Goal: Information Seeking & Learning: Find specific page/section

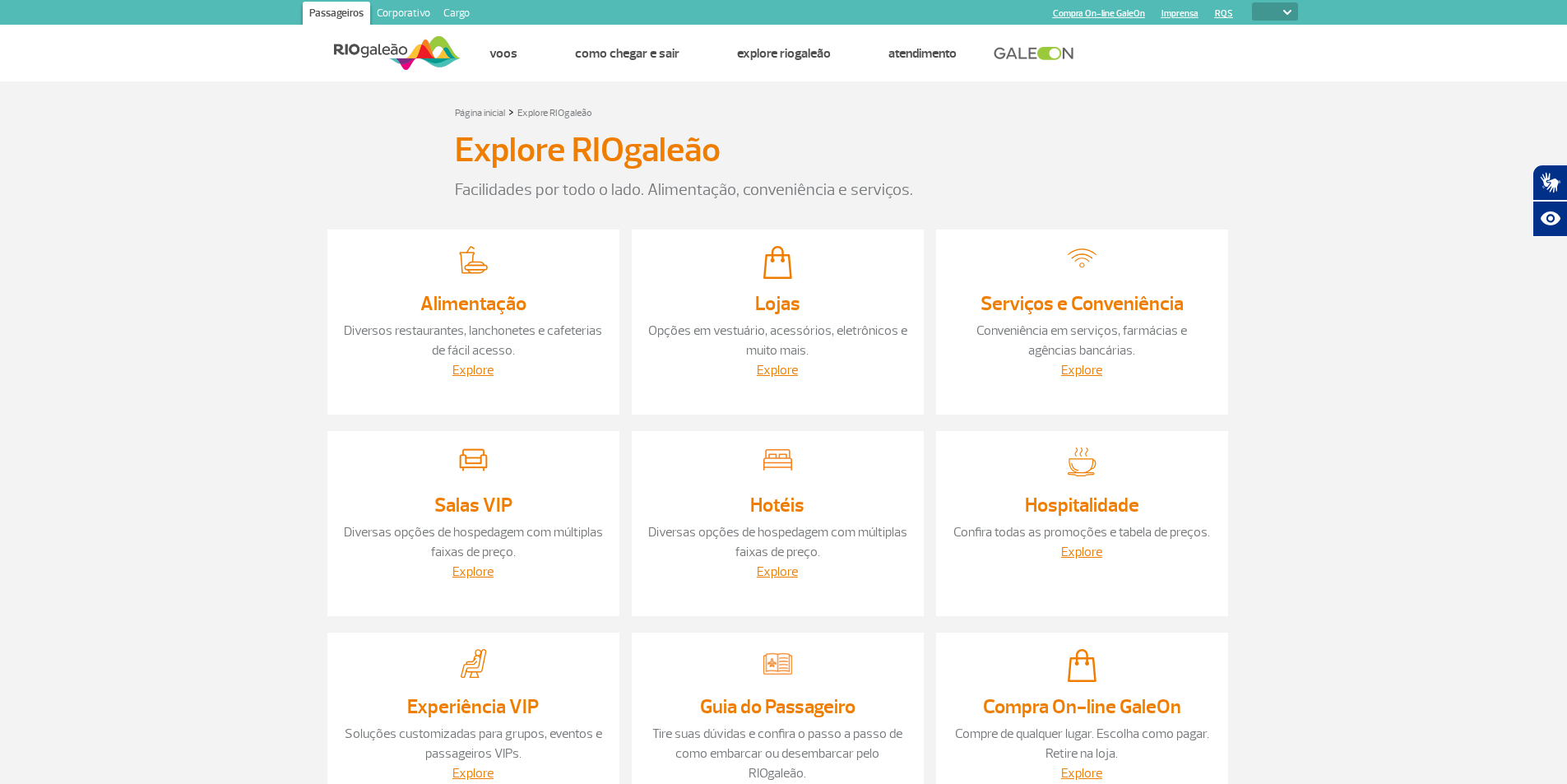
select select
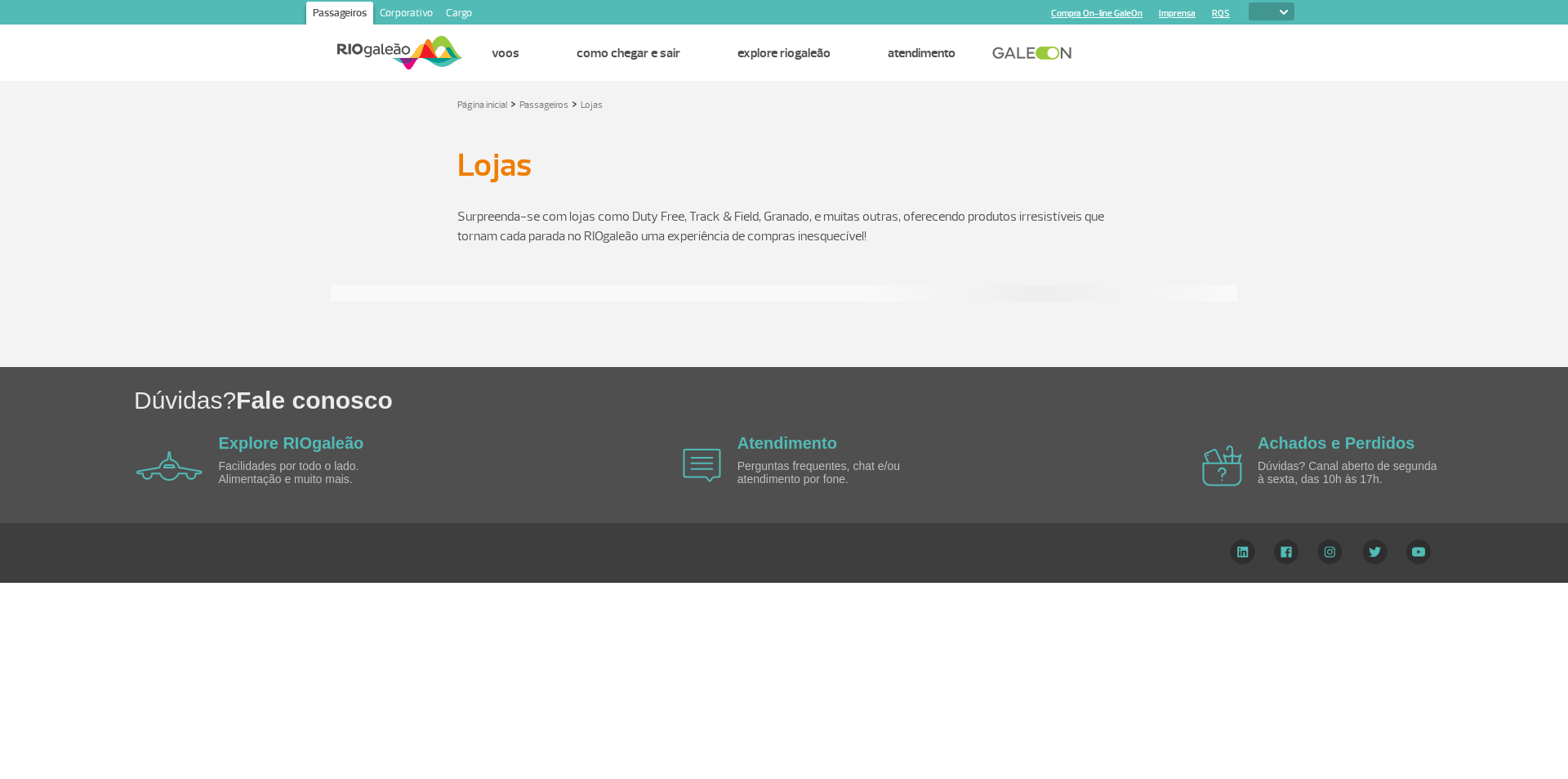
select select
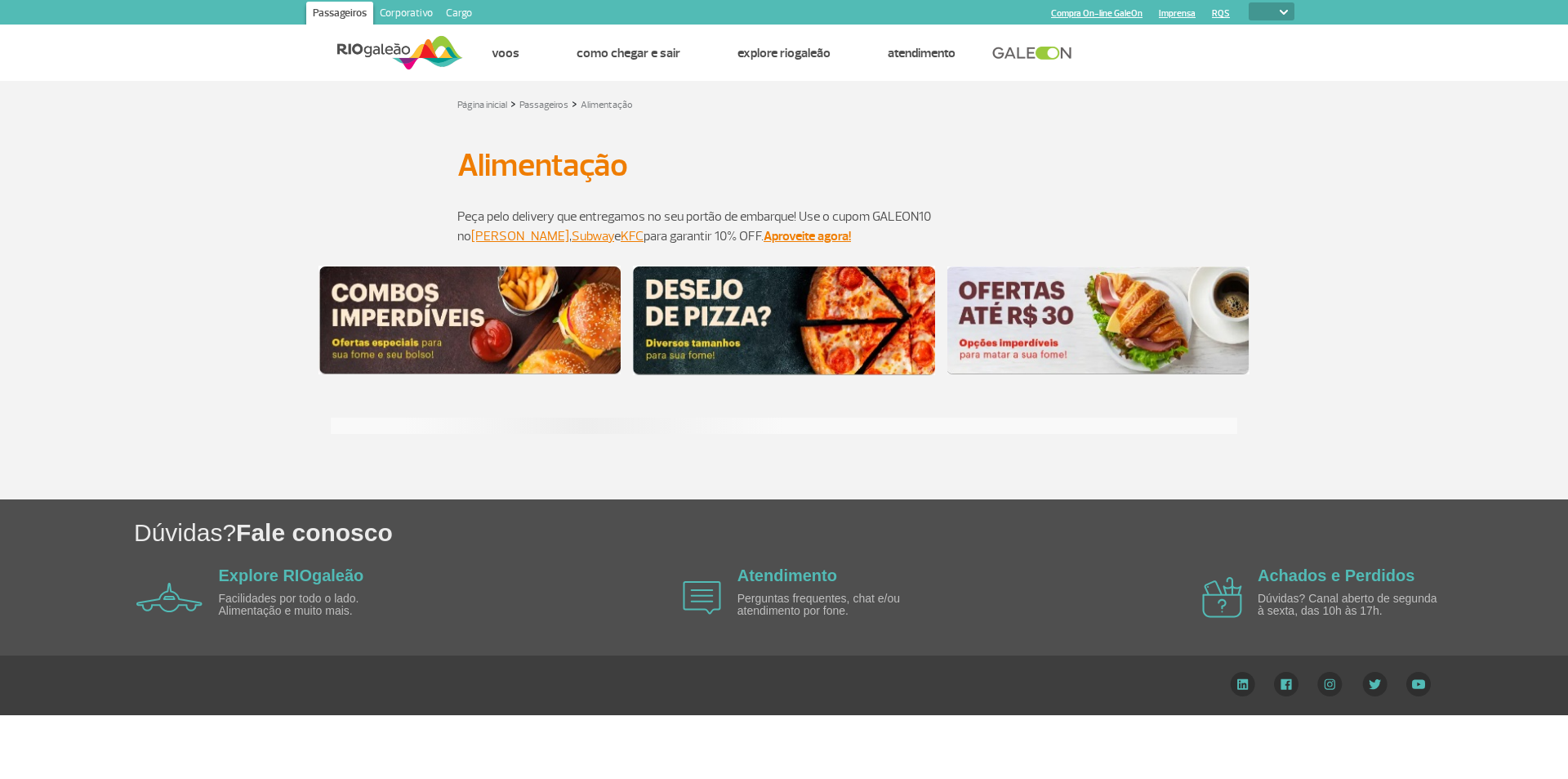
select select
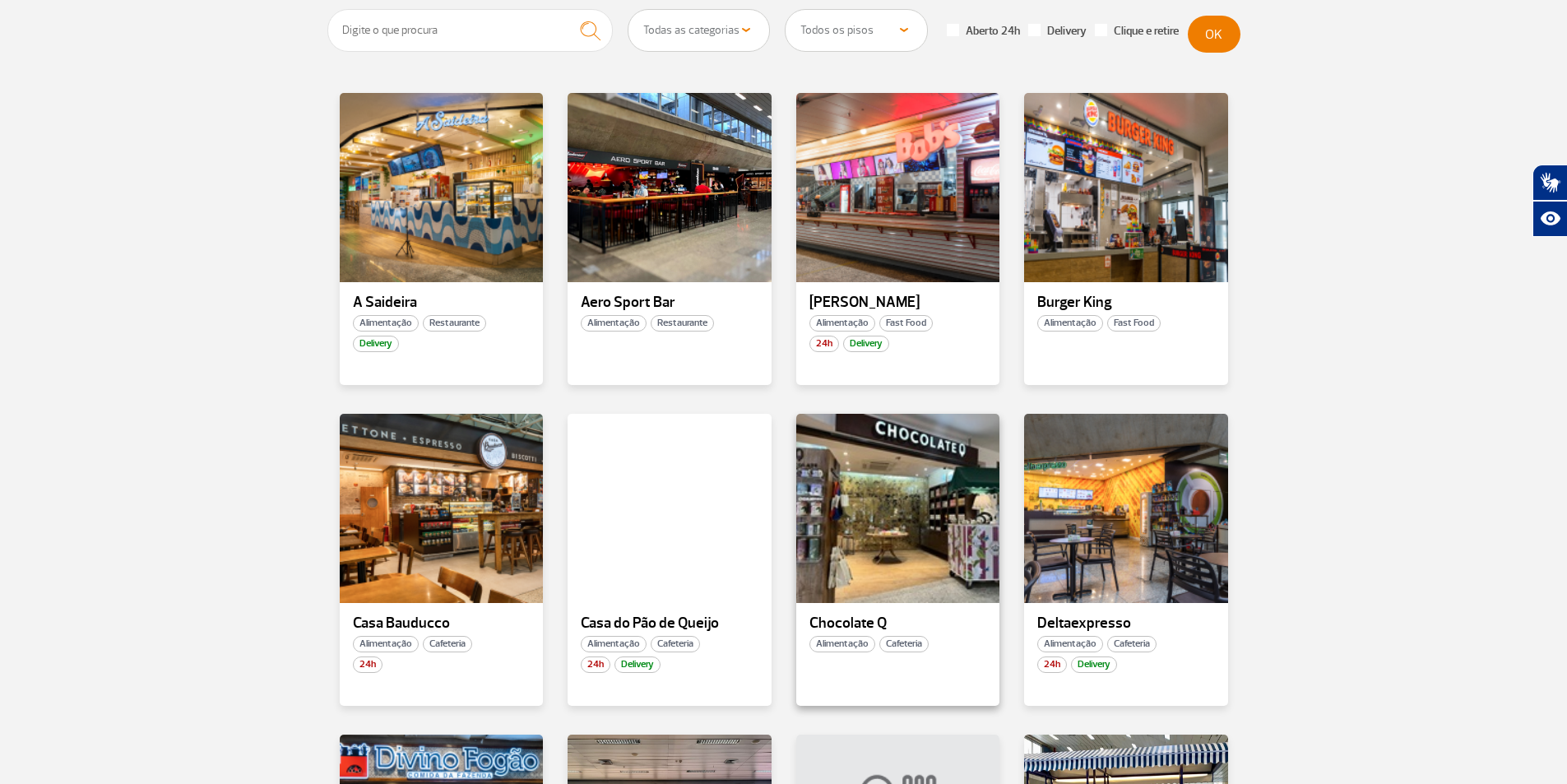
scroll to position [165, 0]
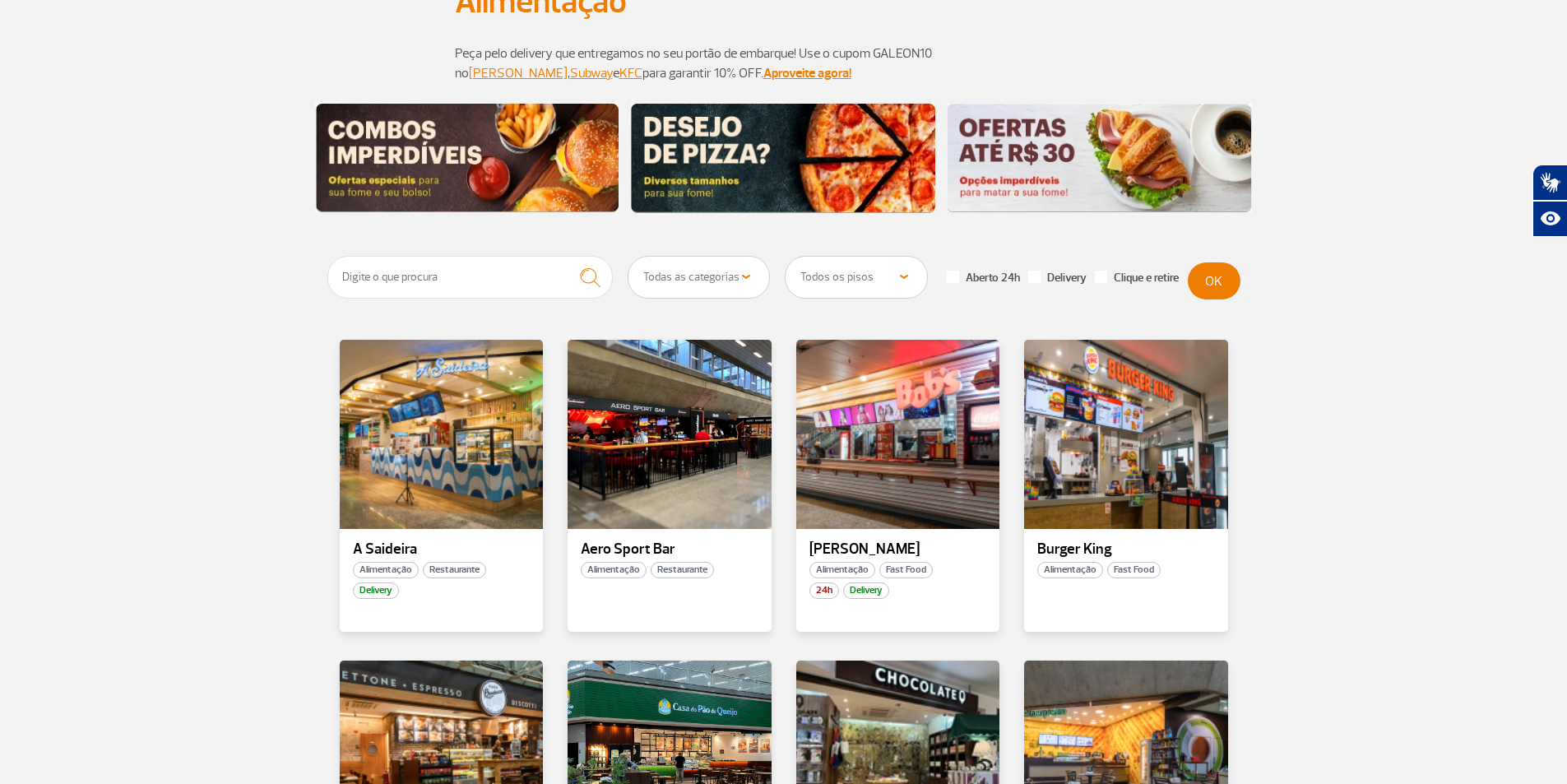
click at [866, 261] on select "Todos os pisos Área Pública (antes do Raio-X) Desembarque Área Pública Desembar…" at bounding box center [856, 276] width 141 height 41
select select "90"
click at [785, 256] on select "Todos os pisos Área Pública (antes do Raio-X) Desembarque Área Pública Desembar…" at bounding box center [856, 276] width 141 height 41
click at [734, 275] on select "Todas as categorias Cafeteria Fast Food Restaurante Souvenir Conveniência" at bounding box center [699, 276] width 141 height 41
drag, startPoint x: 740, startPoint y: 279, endPoint x: 895, endPoint y: 277, distance: 155.0
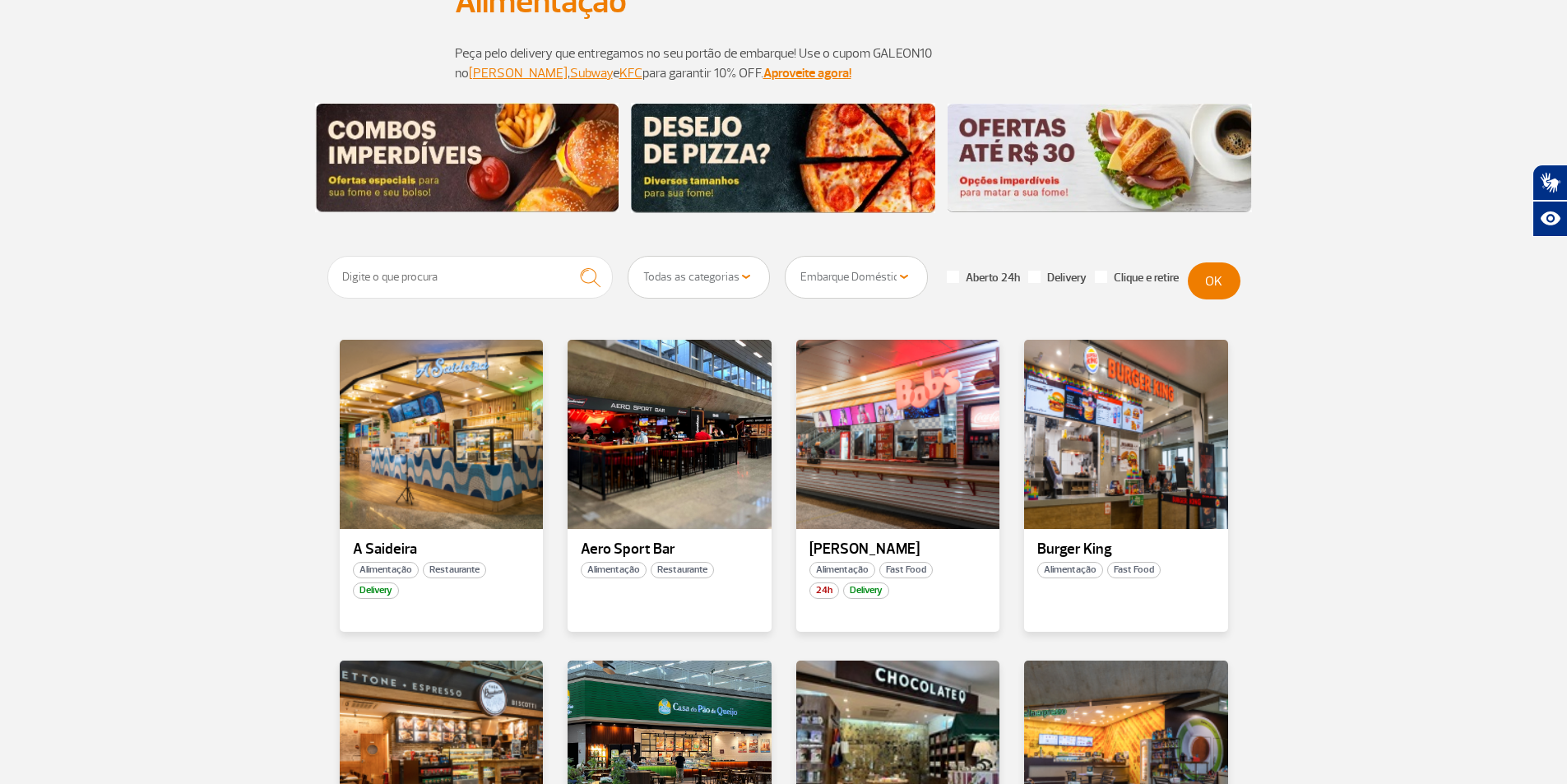
click at [742, 279] on select "Todas as categorias Cafeteria Fast Food Restaurante Souvenir Conveniência" at bounding box center [699, 276] width 141 height 41
click at [1230, 280] on button "OK" at bounding box center [1214, 280] width 52 height 37
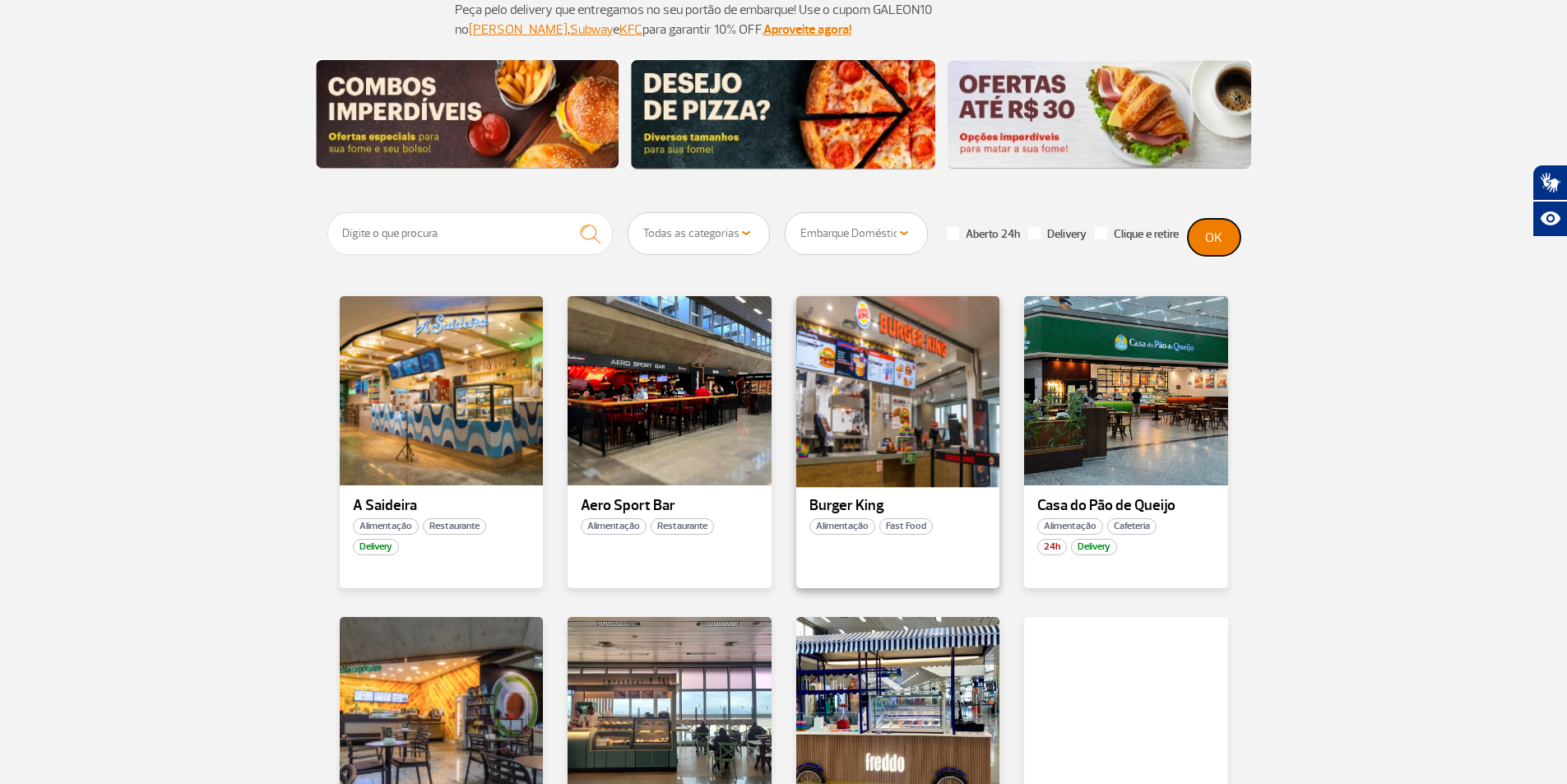
scroll to position [247, 0]
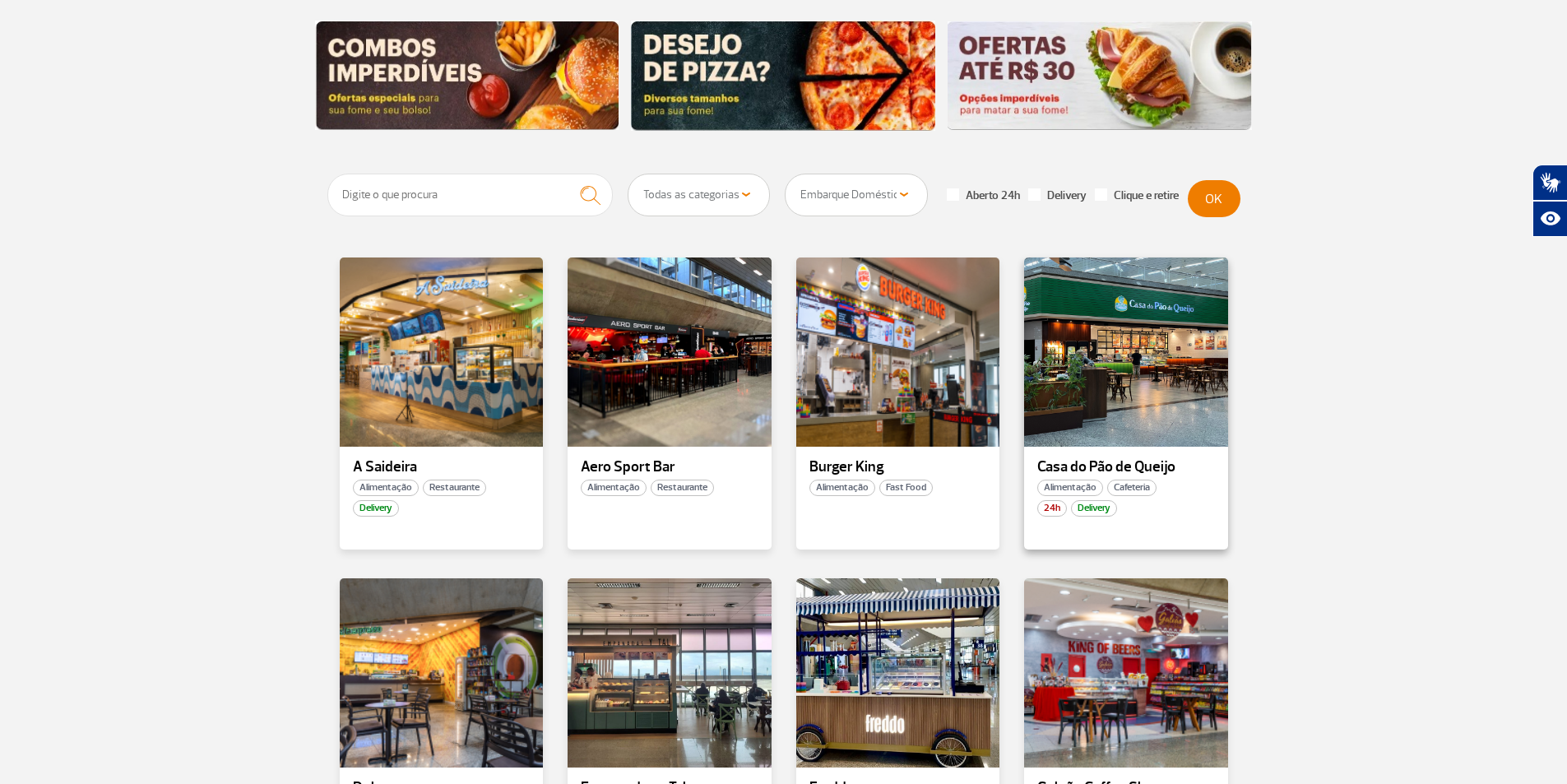
drag, startPoint x: 1136, startPoint y: 333, endPoint x: 1073, endPoint y: 465, distance: 146.3
drag, startPoint x: 1073, startPoint y: 465, endPoint x: 1416, endPoint y: 529, distance: 348.9
click at [1420, 533] on section "Todas as categorias Cafeteria Fast Food Restaurante Souvenir Conveniência Todos…" at bounding box center [784, 774] width 1567 height 1203
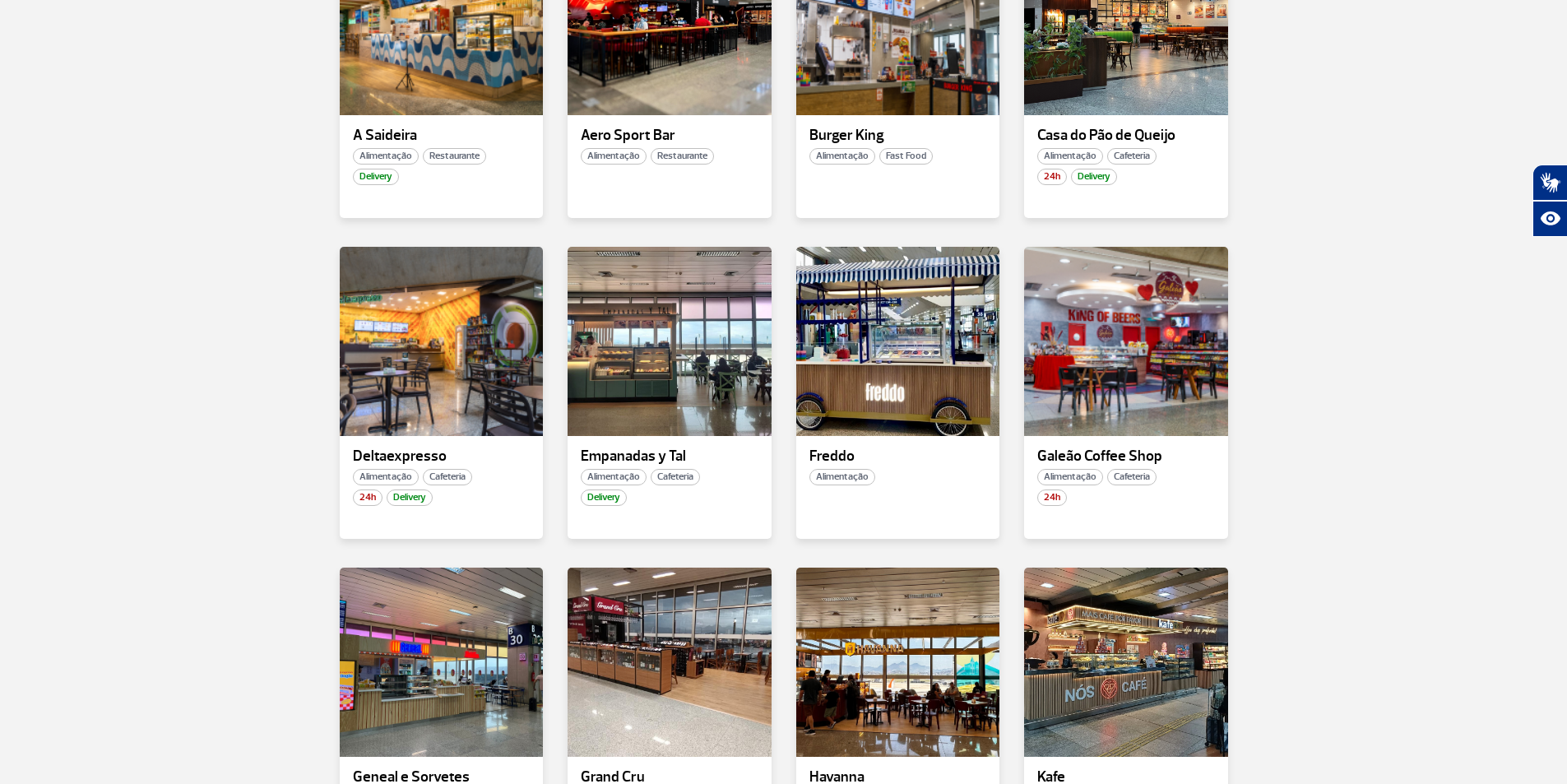
scroll to position [740, 0]
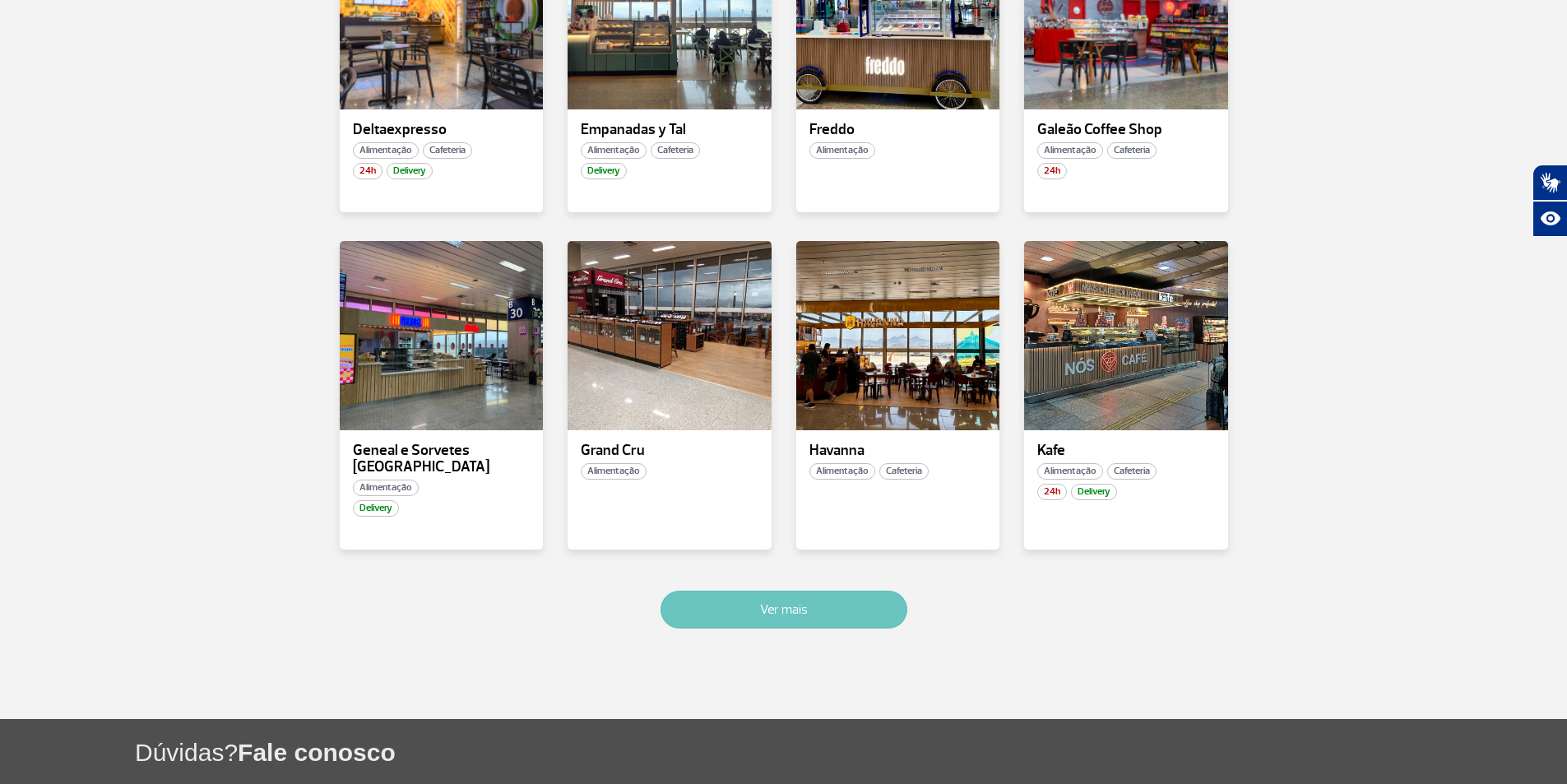
click at [856, 591] on button "Ver mais" at bounding box center [784, 609] width 247 height 37
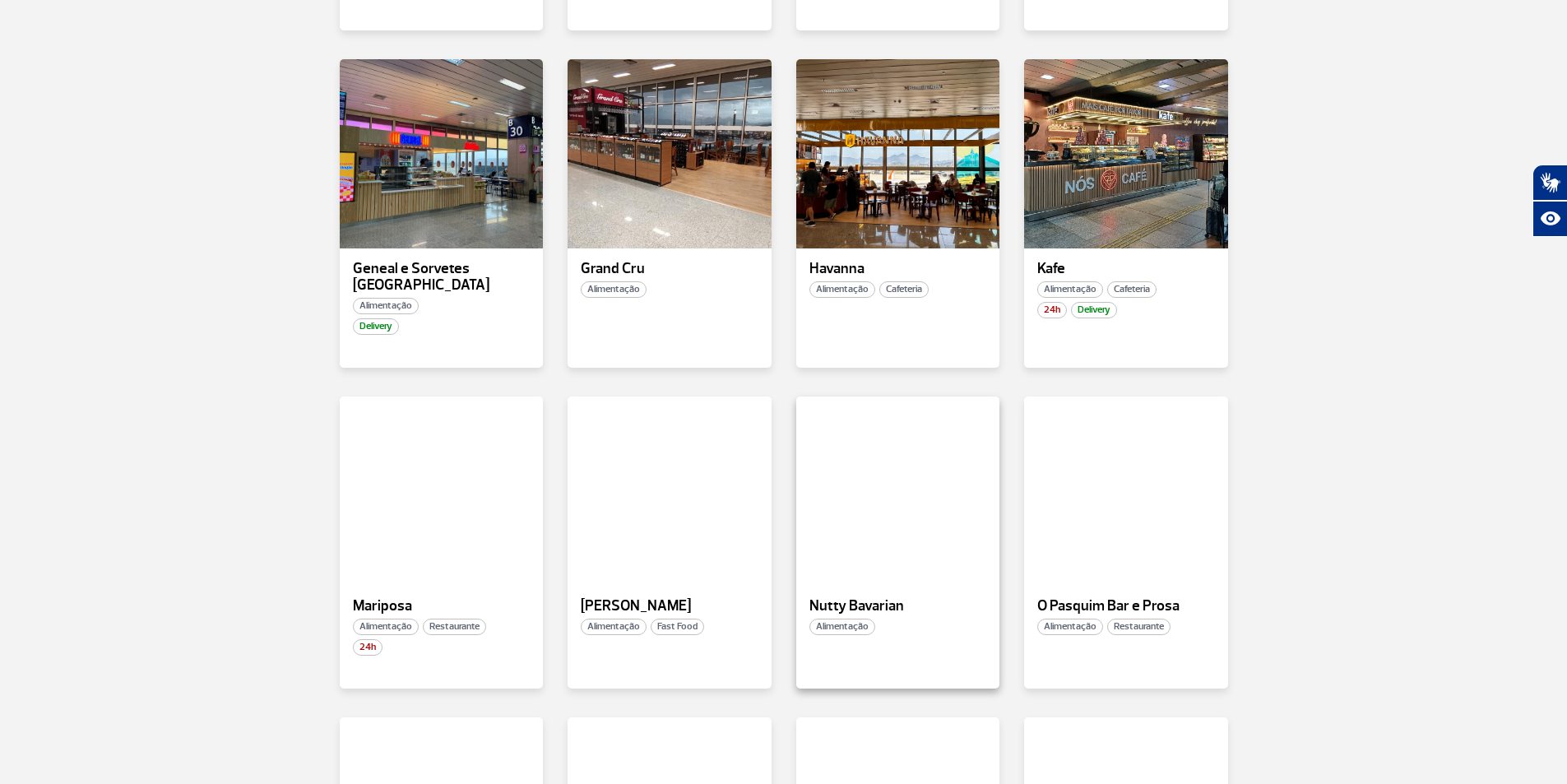
scroll to position [448, 0]
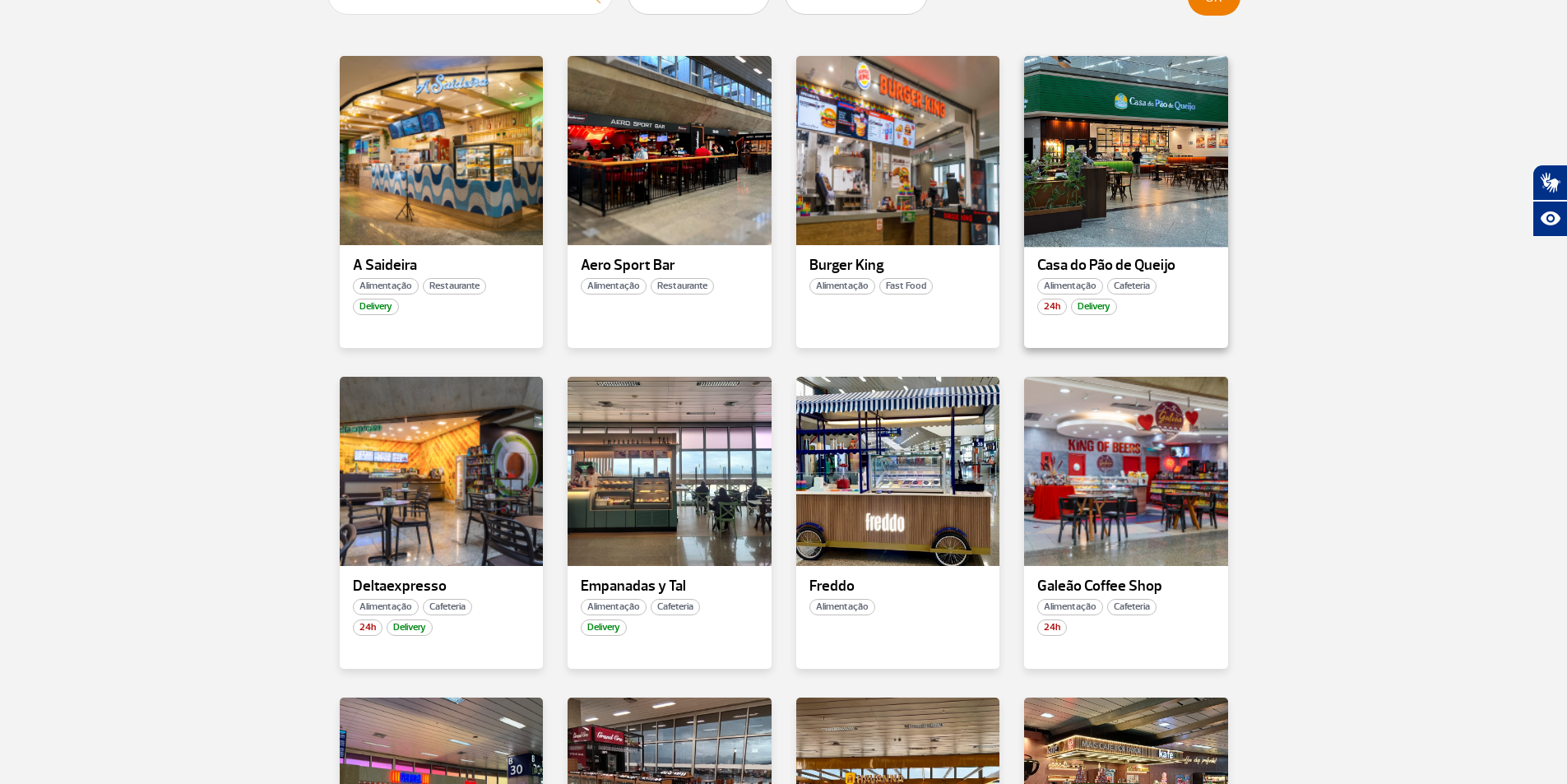
click at [1131, 199] on div at bounding box center [1126, 150] width 207 height 193
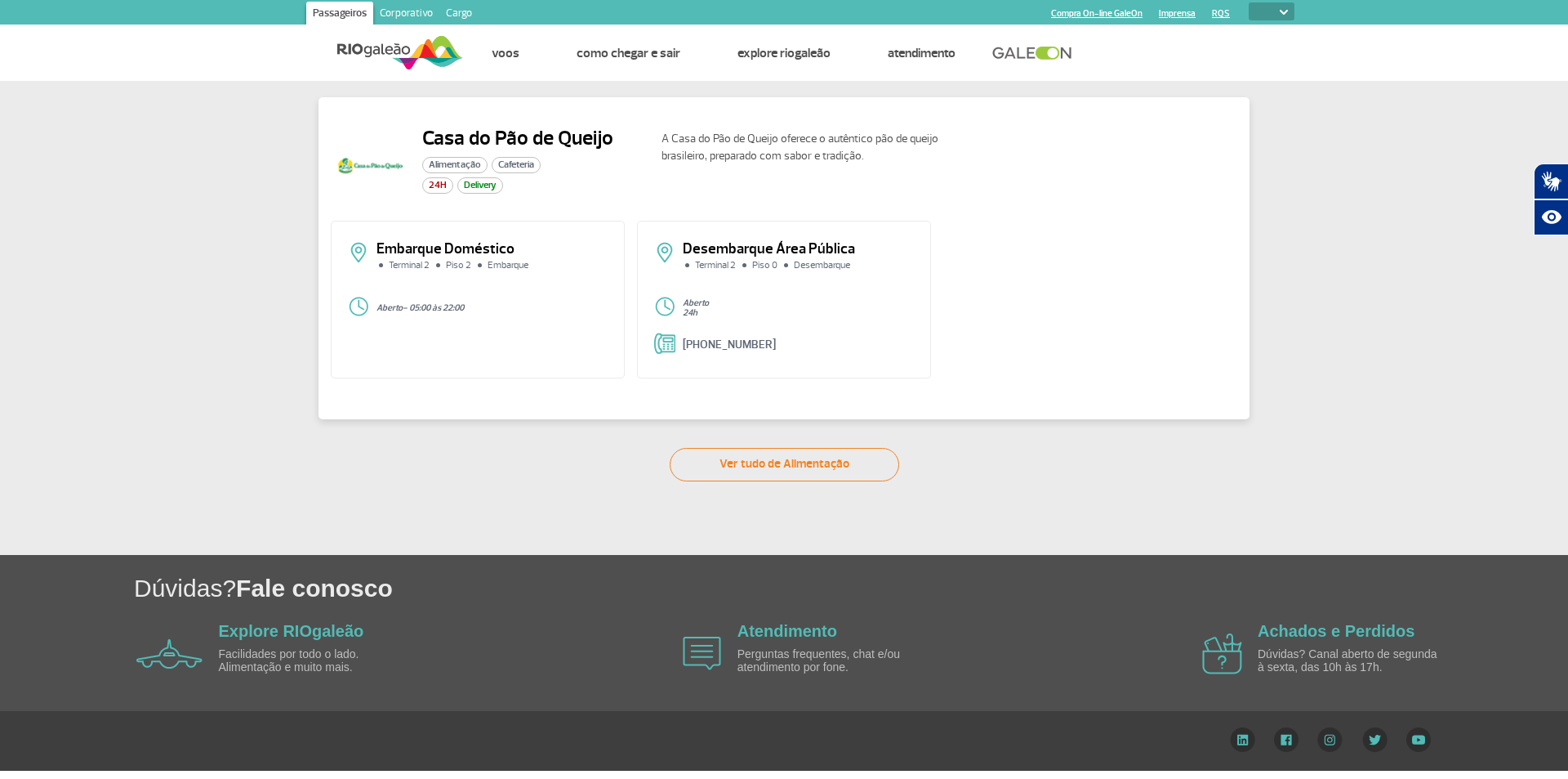
click at [395, 255] on p "Embarque Doméstico" at bounding box center [492, 248] width 231 height 15
click at [394, 254] on p "Embarque Doméstico" at bounding box center [492, 248] width 231 height 15
